Goal: Information Seeking & Learning: Learn about a topic

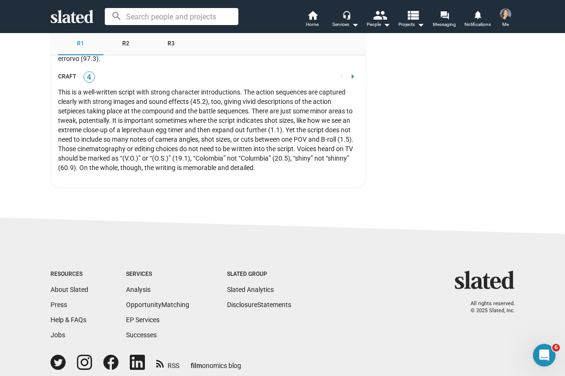
scroll to position [2515, 0]
click at [129, 42] on span "R2" at bounding box center [125, 44] width 7 height 8
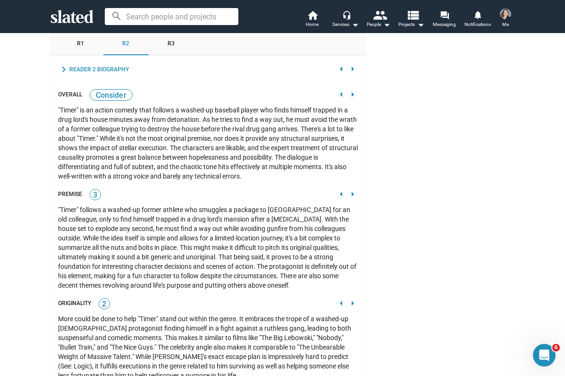
scroll to position [973, 0]
click at [89, 66] on div "Reader 2 Biography" at bounding box center [98, 70] width 59 height 8
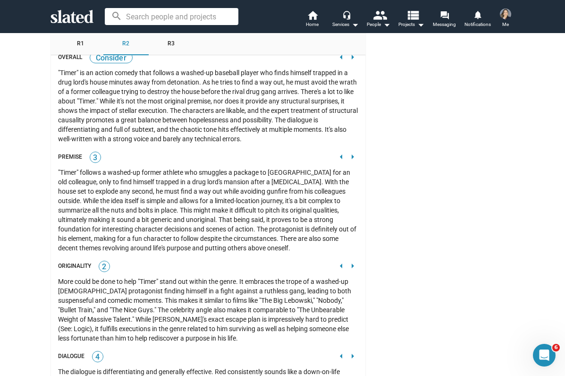
scroll to position [1057, 0]
click at [403, 176] on div "Admin Controls Inactive power_settings_new Activate Visibility: visibility_off …" at bounding box center [445, 122] width 140 height 2110
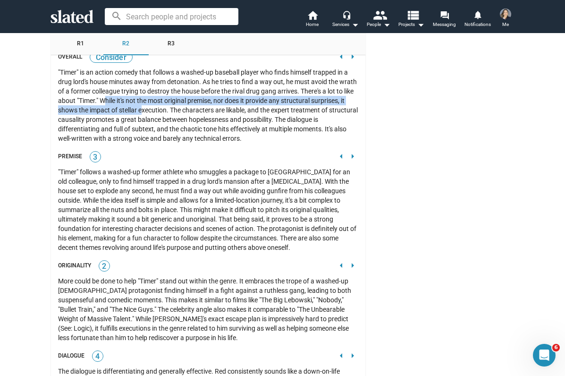
drag, startPoint x: 105, startPoint y: 91, endPoint x: 142, endPoint y: 103, distance: 38.7
click at [142, 103] on div ""Timer" is an action comedy that follows a washed-up baseball player who finds …" at bounding box center [208, 104] width 300 height 75
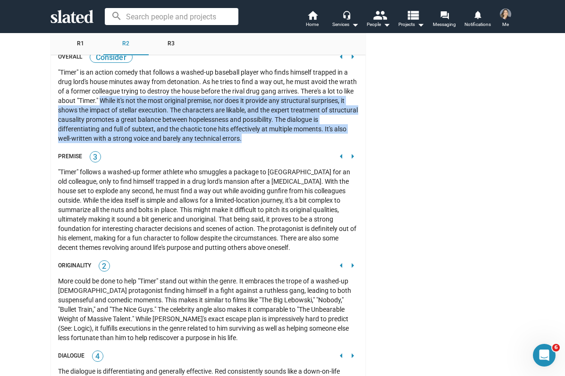
drag, startPoint x: 100, startPoint y: 90, endPoint x: 305, endPoint y: 129, distance: 209.0
click at [305, 129] on div ""Timer" is an action comedy that follows a washed-up baseball player who finds …" at bounding box center [208, 104] width 300 height 75
copy div "While it's not the most original premise, nor does it provide any structural su…"
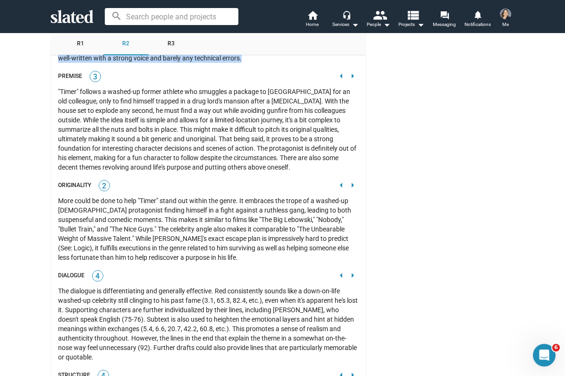
scroll to position [1139, 0]
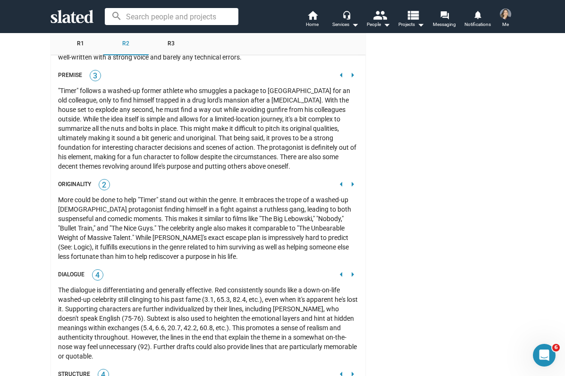
click at [247, 195] on div "More could be done to help "Timer" stand out within the genre. It embraces the …" at bounding box center [208, 228] width 300 height 66
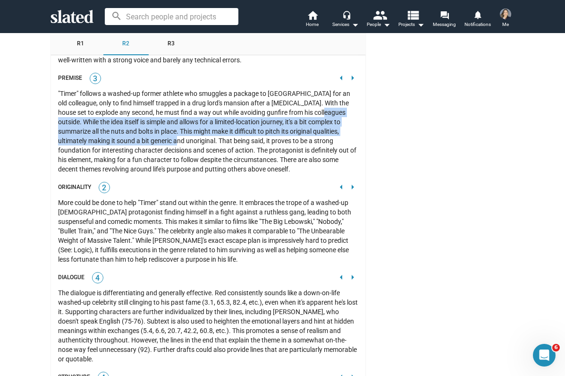
drag, startPoint x: 336, startPoint y: 105, endPoint x: 160, endPoint y: 128, distance: 177.1
click at [160, 128] on div ""Timer" follows a washed-up former athlete who smuggles a package to [GEOGRAPHI…" at bounding box center [208, 131] width 300 height 85
copy div "While the idea itself is simple and allows for a limited-location journey, it's…"
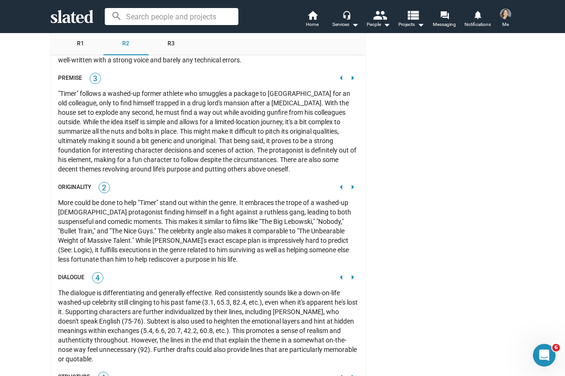
click at [227, 181] on div "Originality 2 arrow_left arrow_right" at bounding box center [208, 187] width 300 height 13
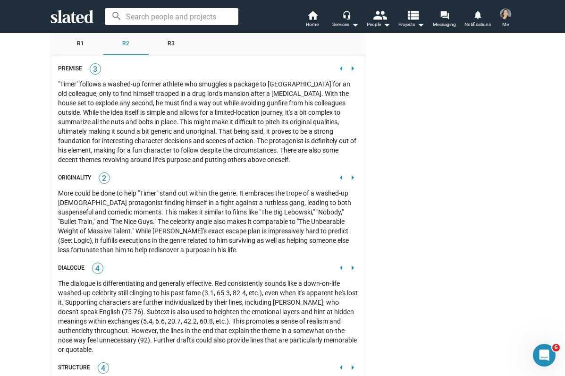
scroll to position [1143, 0]
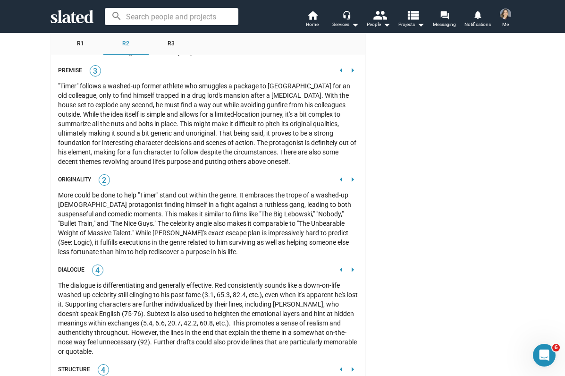
click at [122, 200] on div "More could be done to help "Timer" stand out within the genre. It embraces the …" at bounding box center [208, 223] width 300 height 66
click at [218, 237] on div "More could be done to help "Timer" stand out within the genre. It embraces the …" at bounding box center [208, 223] width 300 height 66
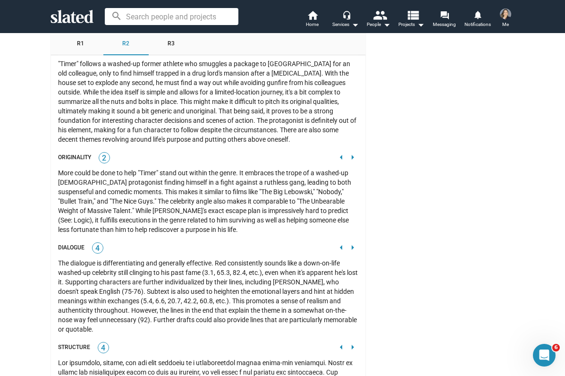
scroll to position [1167, 0]
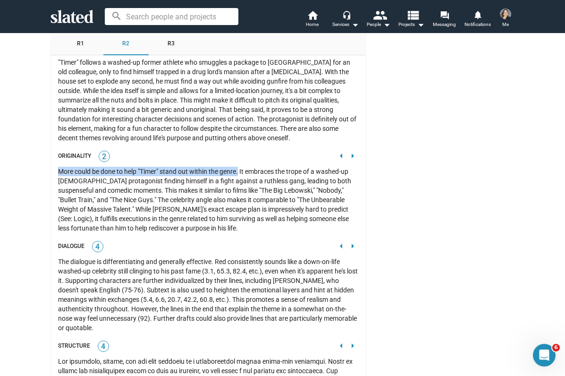
drag, startPoint x: 59, startPoint y: 162, endPoint x: 239, endPoint y: 162, distance: 180.7
click at [239, 167] on div "More could be done to help "Timer" stand out within the genre. It embraces the …" at bounding box center [208, 200] width 300 height 66
copy div "More could be done to help "Timer" stand out within the genre."
click at [253, 216] on div "More could be done to help "Timer" stand out within the genre. It embraces the …" at bounding box center [208, 200] width 300 height 66
click at [84, 38] on div "R1" at bounding box center [80, 44] width 45 height 23
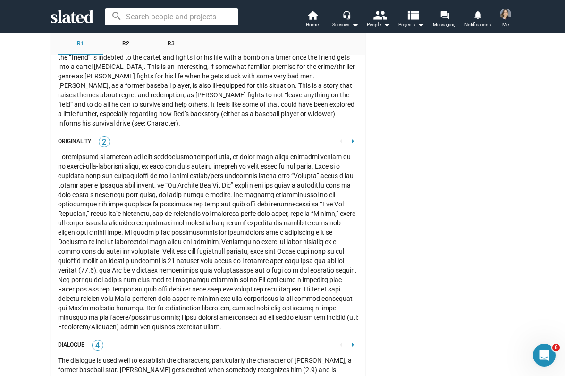
scroll to position [1202, 0]
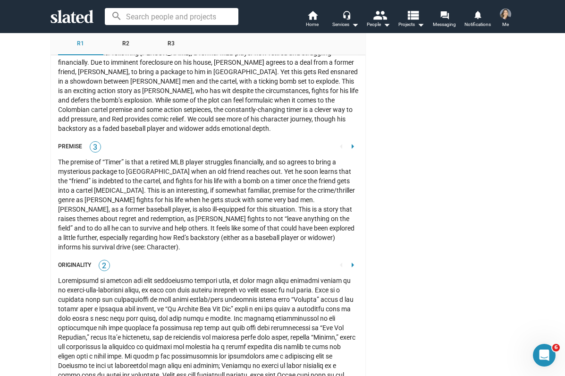
click at [124, 46] on span "R2" at bounding box center [125, 44] width 7 height 8
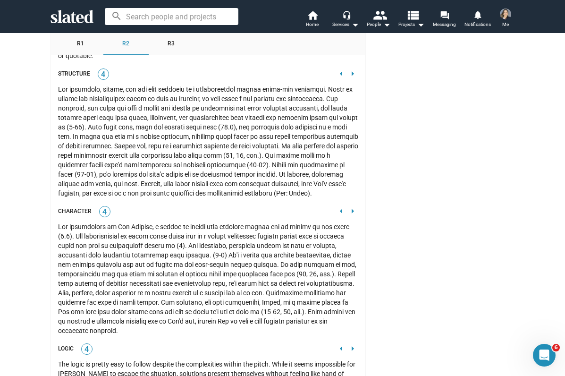
scroll to position [1443, 0]
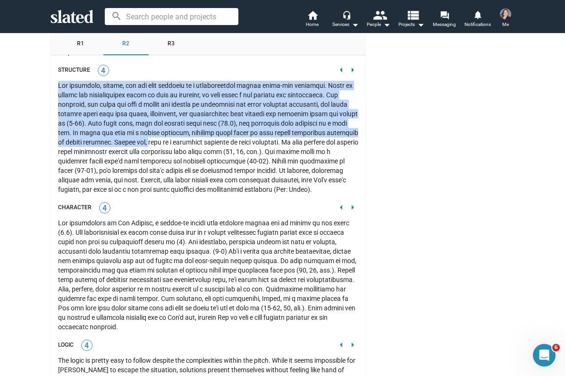
drag, startPoint x: 58, startPoint y: 76, endPoint x: 143, endPoint y: 133, distance: 102.3
click at [143, 133] on div at bounding box center [208, 137] width 300 height 113
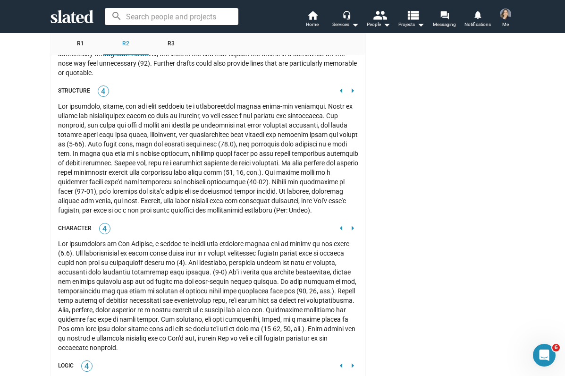
scroll to position [1419, 0]
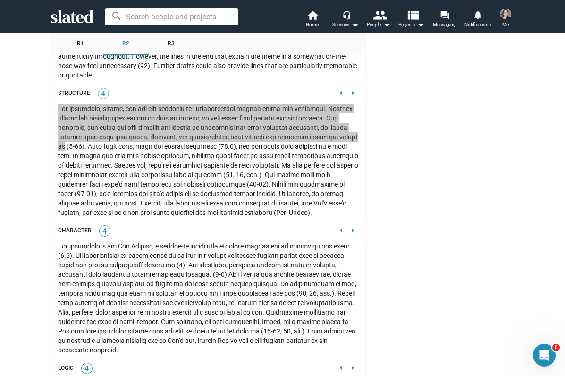
drag, startPoint x: 59, startPoint y: 103, endPoint x: 337, endPoint y: 129, distance: 279.6
click at [337, 129] on div at bounding box center [208, 160] width 300 height 113
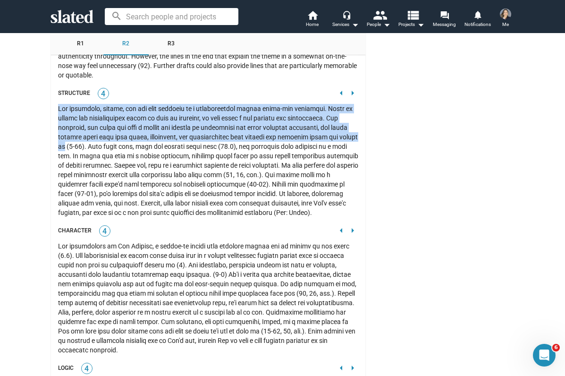
click at [333, 133] on div at bounding box center [208, 160] width 300 height 113
drag, startPoint x: 69, startPoint y: 140, endPoint x: 58, endPoint y: 98, distance: 43.0
click at [58, 104] on div at bounding box center [208, 160] width 300 height 113
copy div "The beginning, middle, and end flow together in a traditionally linear three-ac…"
click at [259, 210] on div "expand_more Reader 2 Biography arrow_left arrow_right This reviewer has read ov…" at bounding box center [208, 202] width 300 height 1188
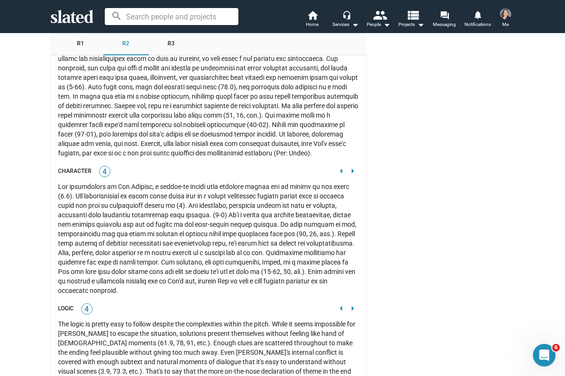
scroll to position [1477, 0]
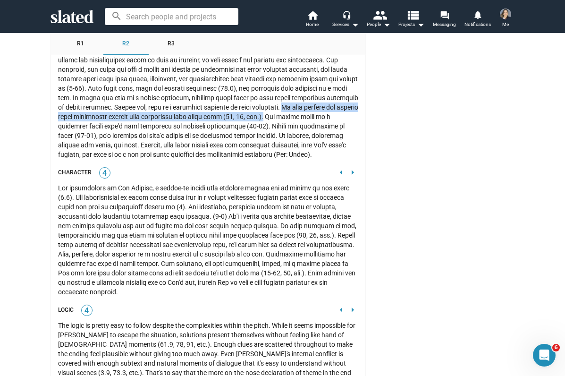
drag, startPoint x: 280, startPoint y: 100, endPoint x: 285, endPoint y: 111, distance: 12.7
click at [285, 111] on div at bounding box center [208, 102] width 300 height 113
copy div "It also employs two ticking clock structural devices that complement each other…"
click at [223, 159] on div "expand_more Reader 2 Biography arrow_left arrow_right This reviewer has read ov…" at bounding box center [208, 144] width 300 height 1188
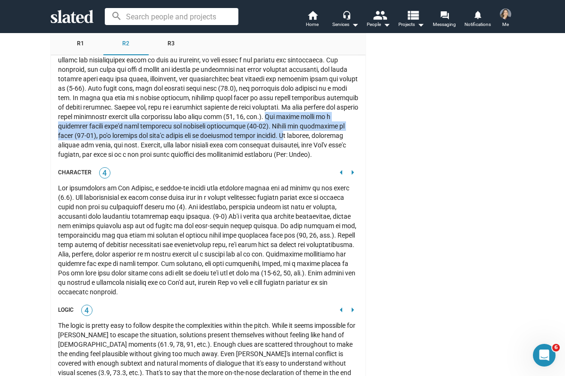
drag, startPoint x: 286, startPoint y: 107, endPoint x: 283, endPoint y: 129, distance: 22.9
click at [283, 129] on div at bounding box center [208, 102] width 300 height 113
copy div "The scenes build to a memorable climax that's both emotional and visually inter…"
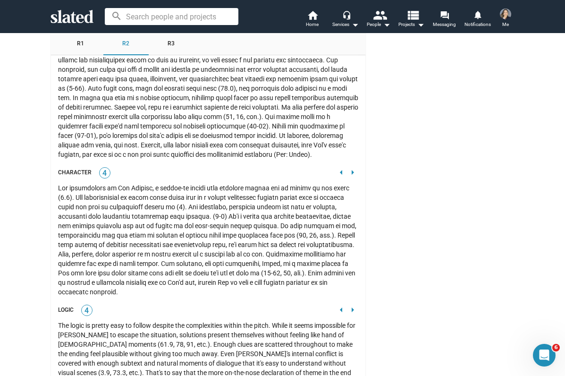
click at [239, 145] on div at bounding box center [208, 102] width 300 height 113
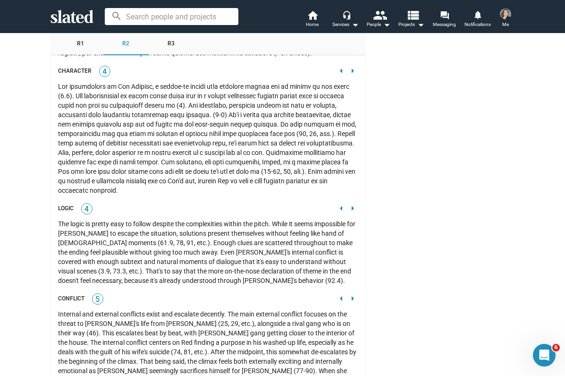
scroll to position [1576, 0]
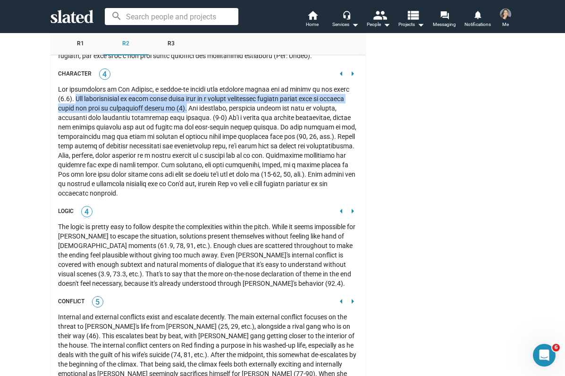
drag, startPoint x: 75, startPoint y: 91, endPoint x: 209, endPoint y: 103, distance: 133.7
click at [209, 103] on div at bounding box center [208, 140] width 300 height 113
copy div "The embarrassment he faces being known more as a cheesy commercial sellout rath…"
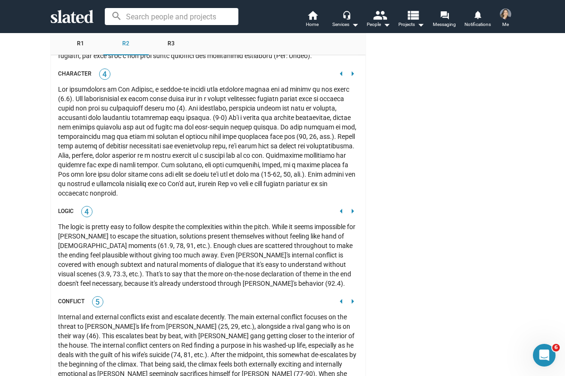
click at [200, 142] on div at bounding box center [208, 140] width 300 height 113
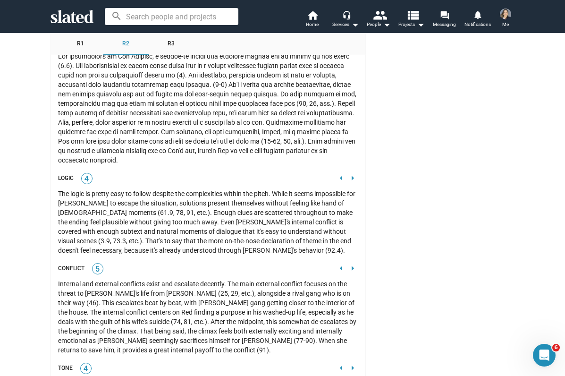
scroll to position [1609, 0]
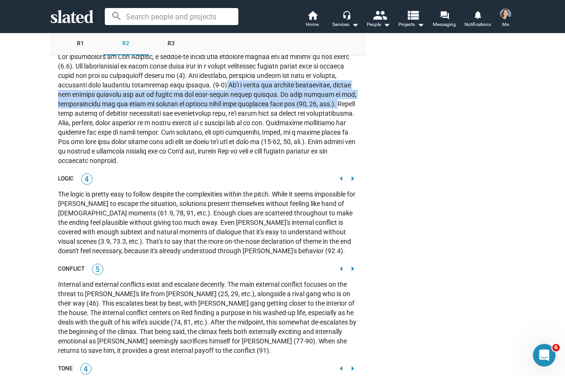
drag, startPoint x: 217, startPoint y: 77, endPoint x: 334, endPoint y: 97, distance: 118.7
click at [334, 97] on div at bounding box center [208, 108] width 300 height 113
copy div "He's a broken but likable protagonist, making him equally unlikely and fun to f…"
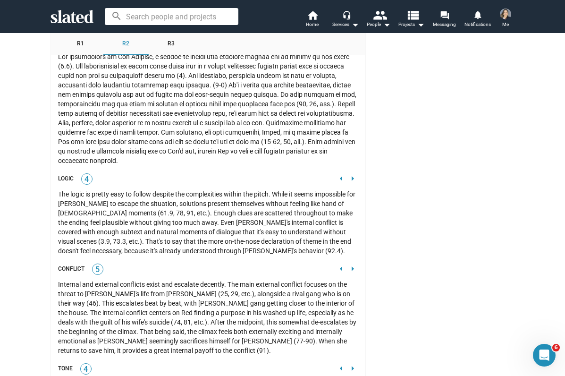
click at [262, 157] on div at bounding box center [208, 108] width 300 height 113
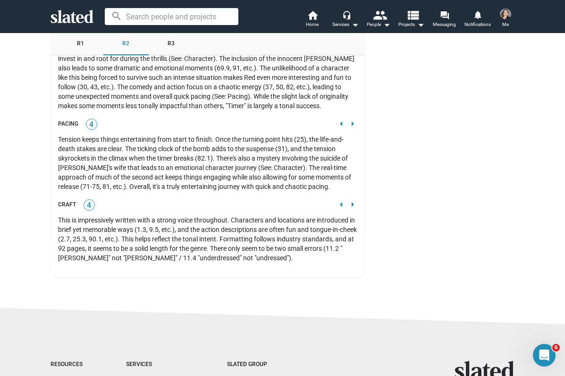
scroll to position [1954, 0]
